Goal: Task Accomplishment & Management: Use online tool/utility

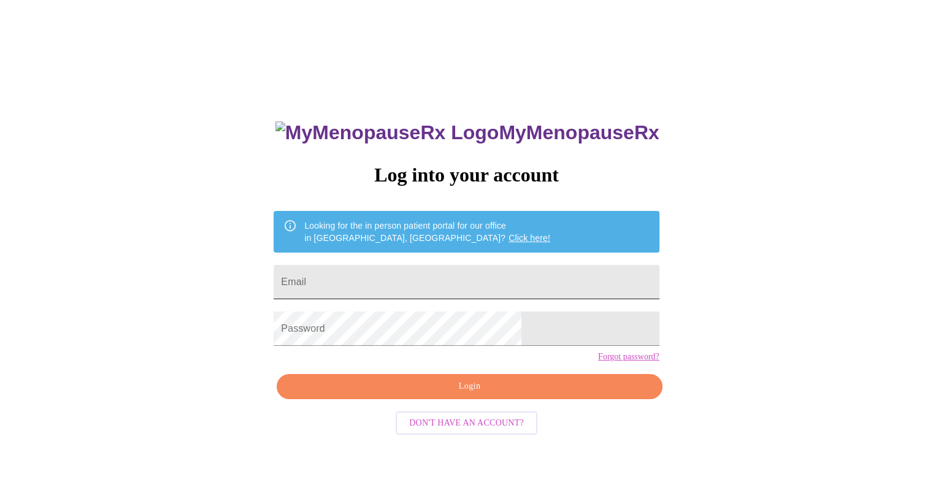
click at [447, 273] on input "Email" at bounding box center [465, 282] width 385 height 34
type input "[PERSON_NAME][EMAIL_ADDRESS][PERSON_NAME][DOMAIN_NAME]"
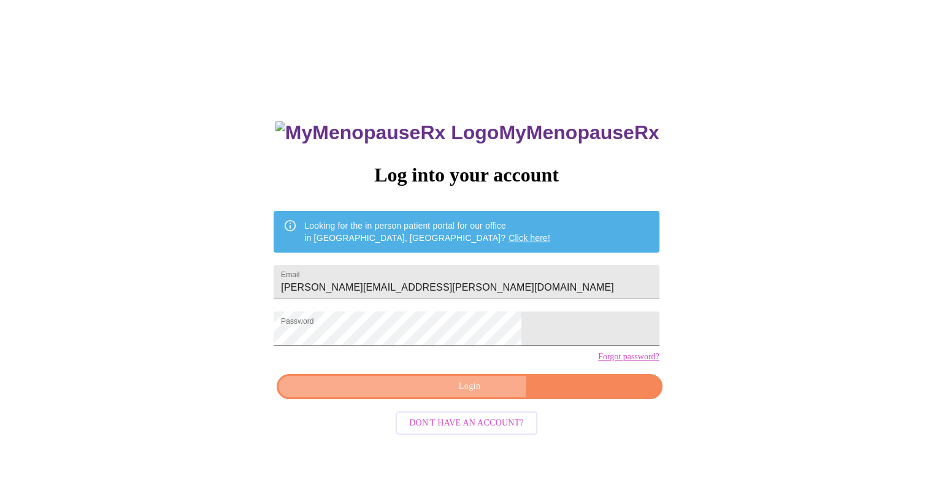
click at [467, 394] on span "Login" at bounding box center [469, 386] width 357 height 15
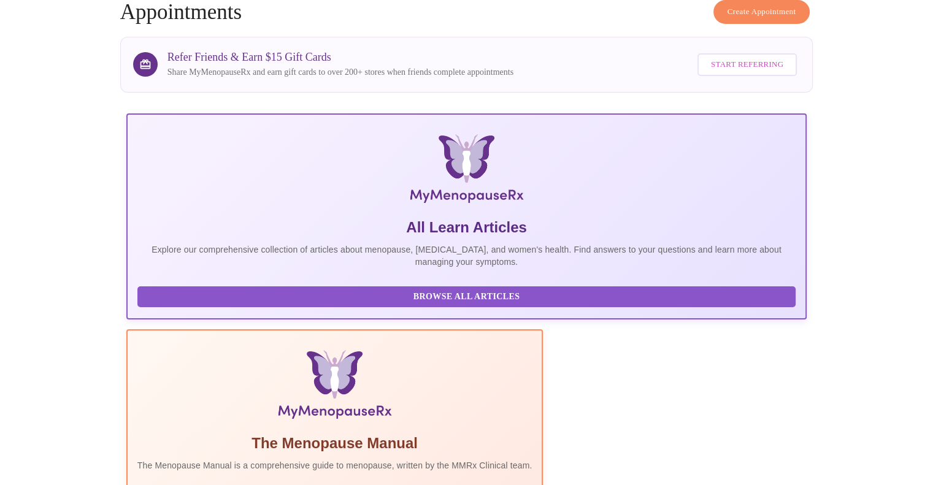
scroll to position [169, 0]
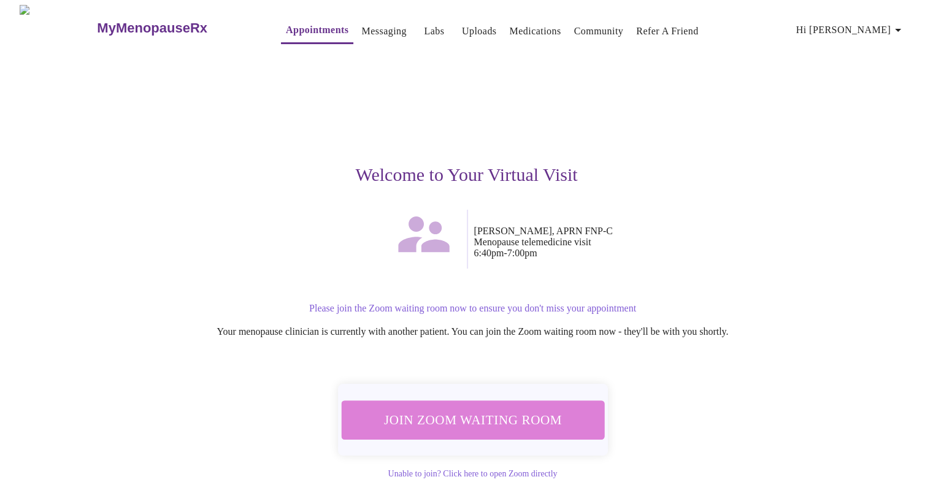
click at [483, 415] on span "Join Zoom Waiting Room" at bounding box center [472, 419] width 231 height 23
